Goal: Task Accomplishment & Management: Manage account settings

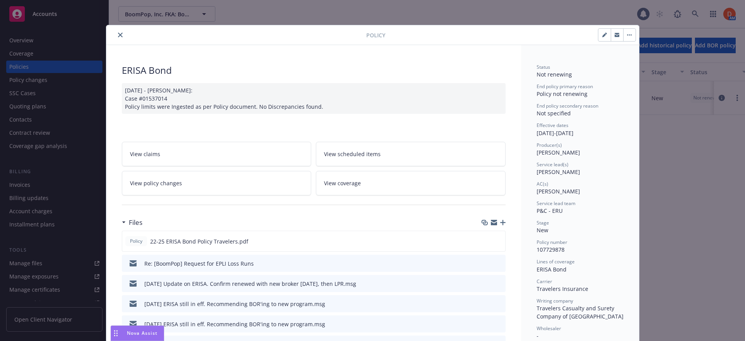
click at [627, 34] on button "button" at bounding box center [629, 35] width 12 height 12
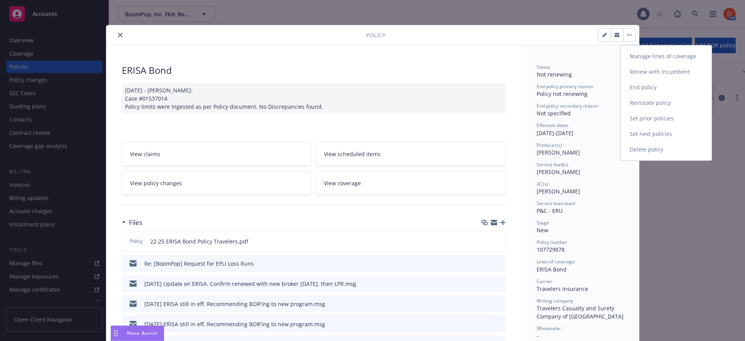
click at [667, 102] on link "Reinstate policy" at bounding box center [665, 103] width 91 height 16
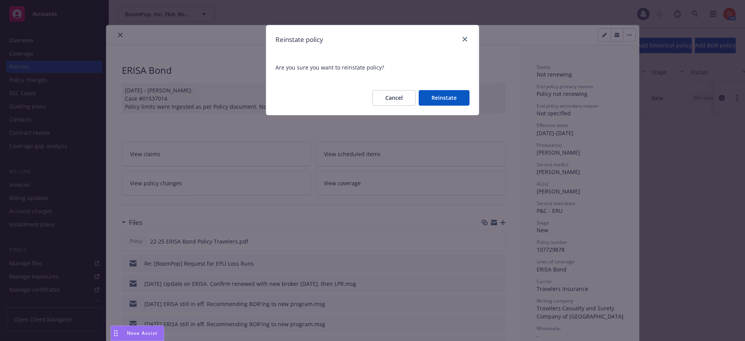
click at [462, 101] on button "Reinstate" at bounding box center [444, 98] width 51 height 16
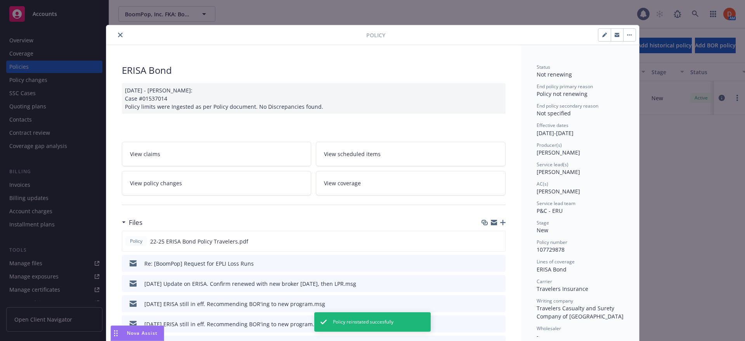
click at [119, 37] on button "close" at bounding box center [120, 34] width 9 height 9
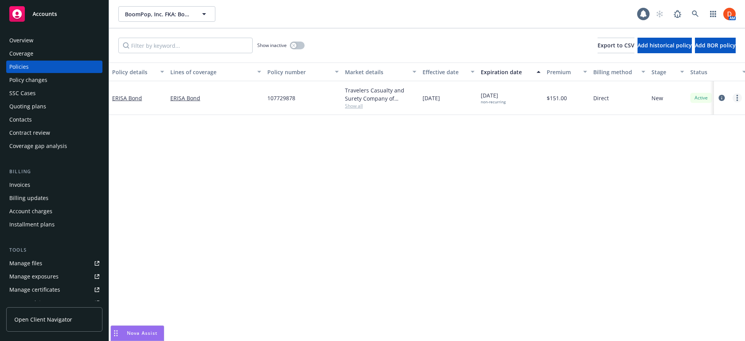
click at [735, 99] on link "more" at bounding box center [736, 97] width 9 height 9
click at [709, 151] on link "End policy" at bounding box center [695, 145] width 91 height 16
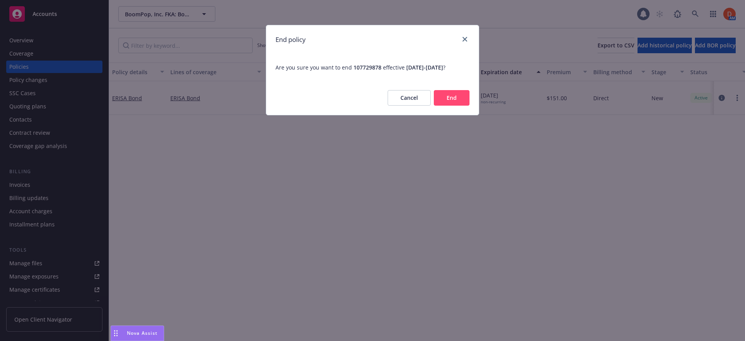
click at [448, 102] on button "End" at bounding box center [452, 98] width 36 height 16
